Goal: Task Accomplishment & Management: Manage account settings

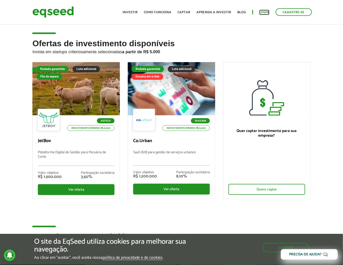
click at [267, 12] on link "Login" at bounding box center [265, 12] width 10 height 3
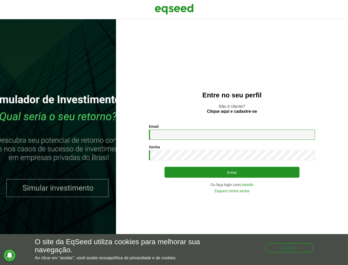
click at [169, 134] on input "Email *" at bounding box center [232, 134] width 166 height 10
type input "**********"
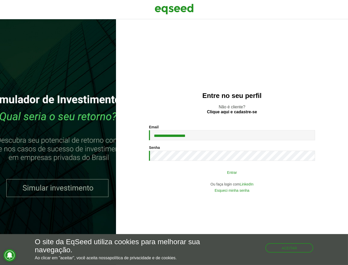
click at [233, 175] on button "Entrar" at bounding box center [231, 172] width 135 height 10
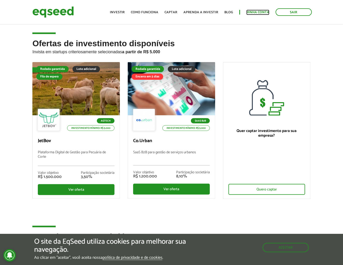
click at [258, 14] on link "Minha conta" at bounding box center [258, 12] width 23 height 3
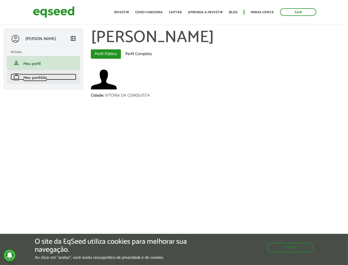
click at [38, 78] on span "Meu portfólio" at bounding box center [35, 77] width 24 height 7
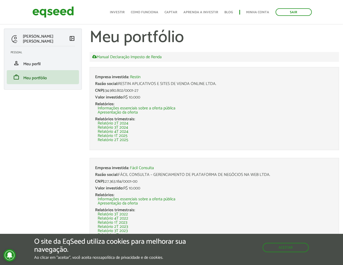
scroll to position [23, 0]
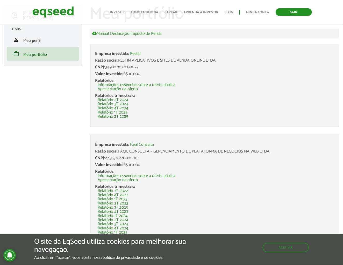
click at [296, 13] on link "Sair" at bounding box center [294, 12] width 36 height 8
